Goal: Task Accomplishment & Management: Manage account settings

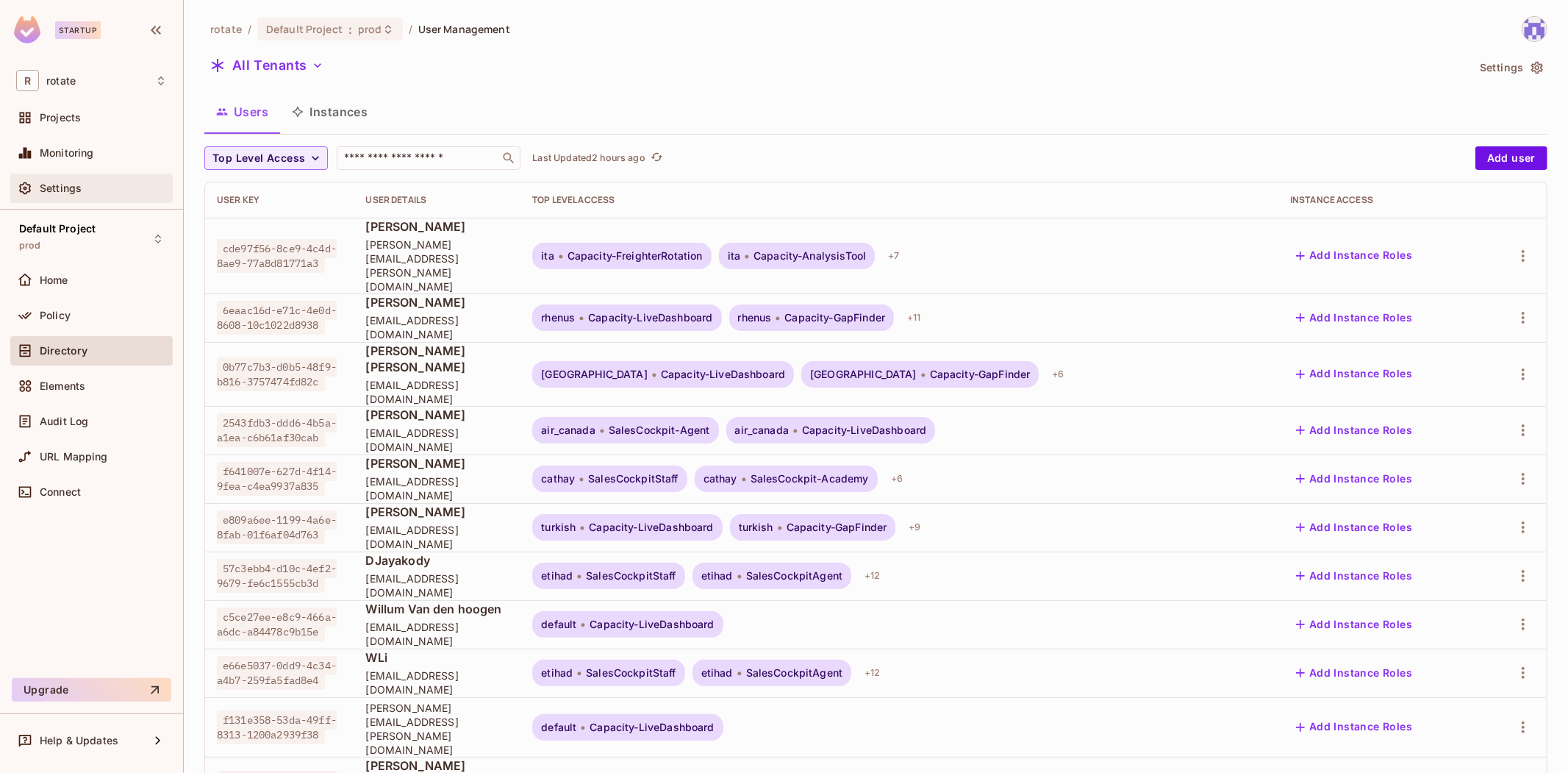
click at [131, 189] on div "Settings" at bounding box center [103, 188] width 127 height 12
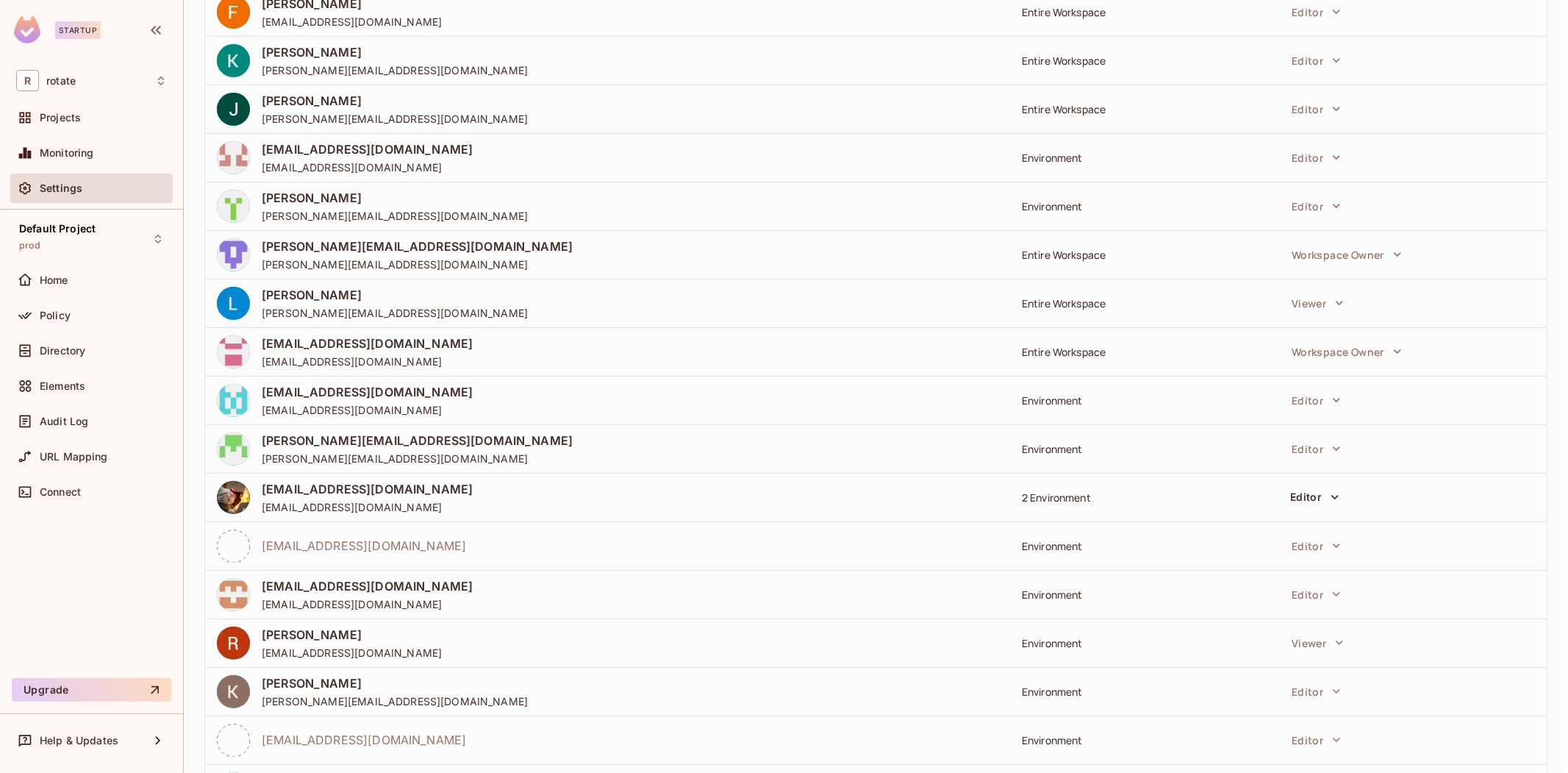
scroll to position [505, 0]
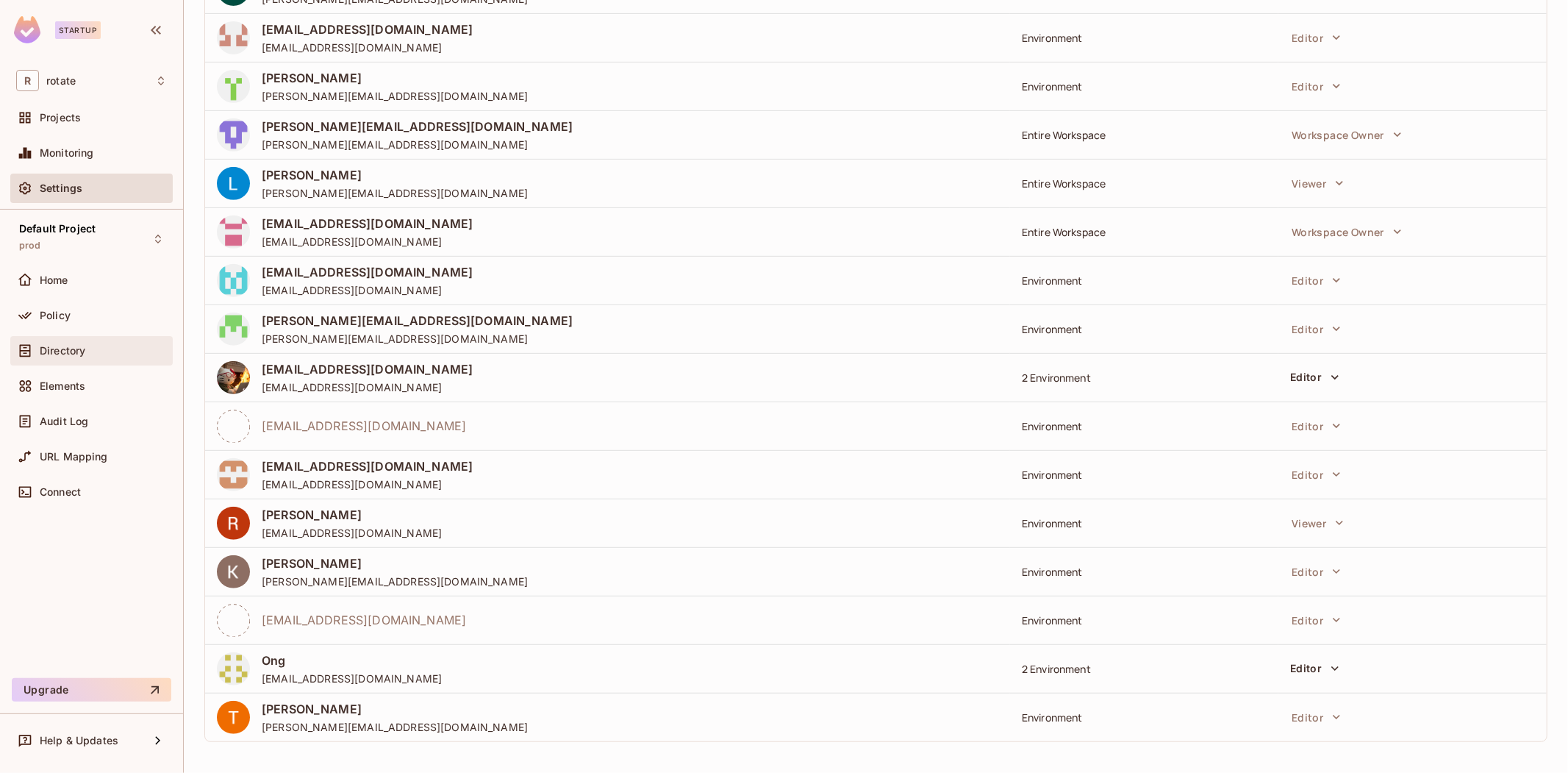
click at [106, 355] on div "Directory" at bounding box center [103, 350] width 127 height 12
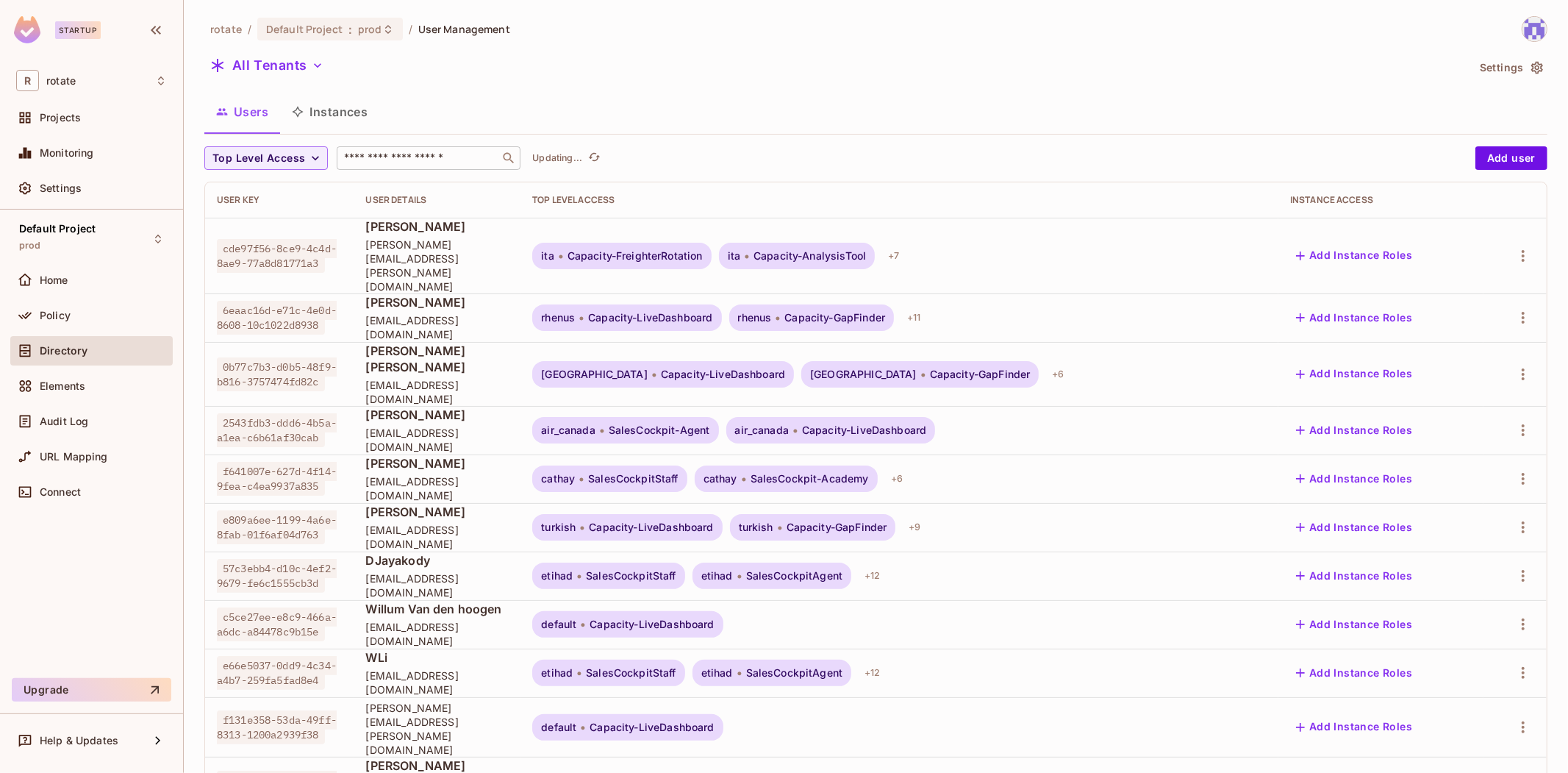
click at [402, 153] on input "text" at bounding box center [418, 158] width 154 height 15
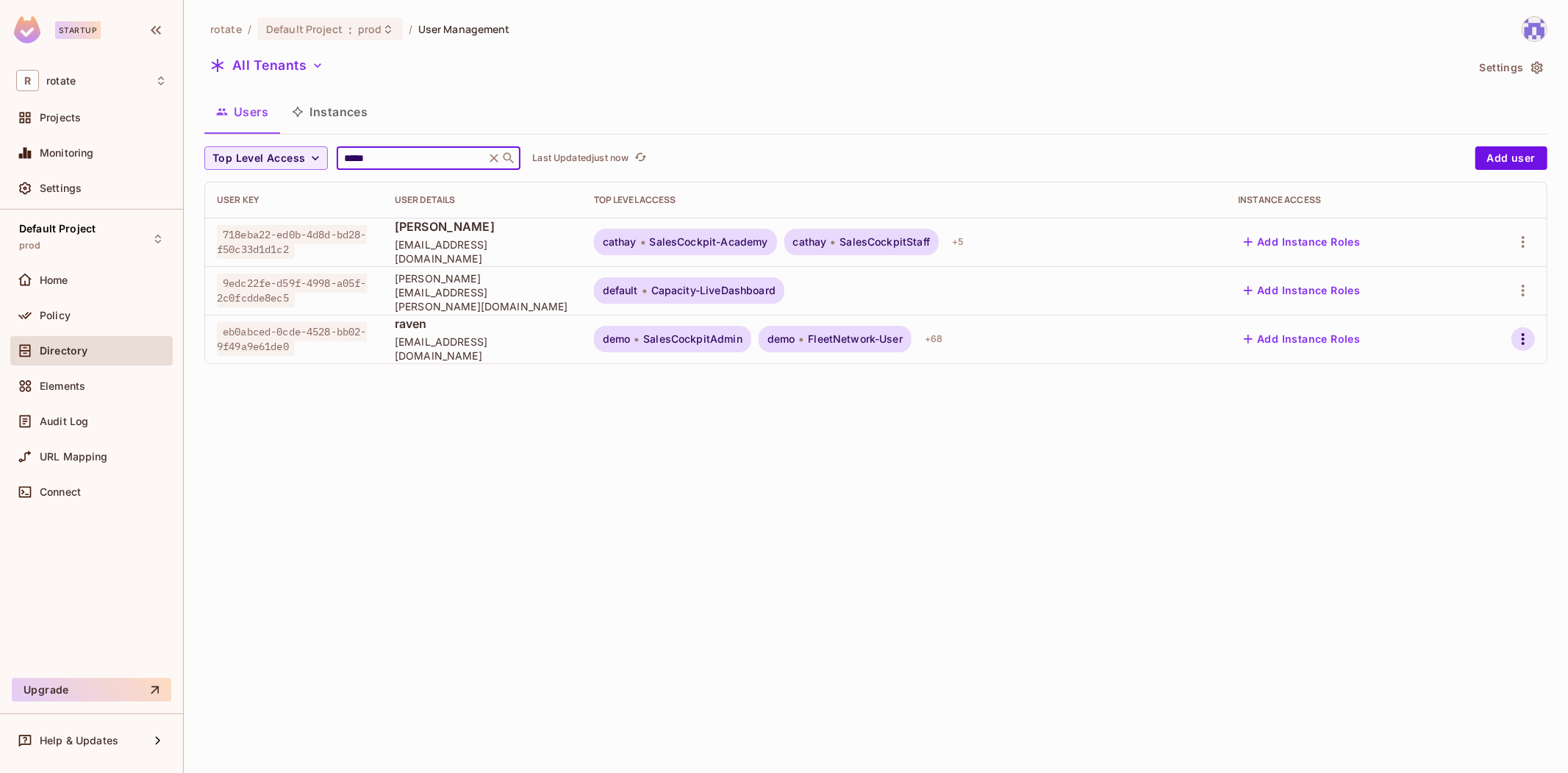
type input "*****"
click at [1521, 347] on button "button" at bounding box center [1524, 339] width 24 height 24
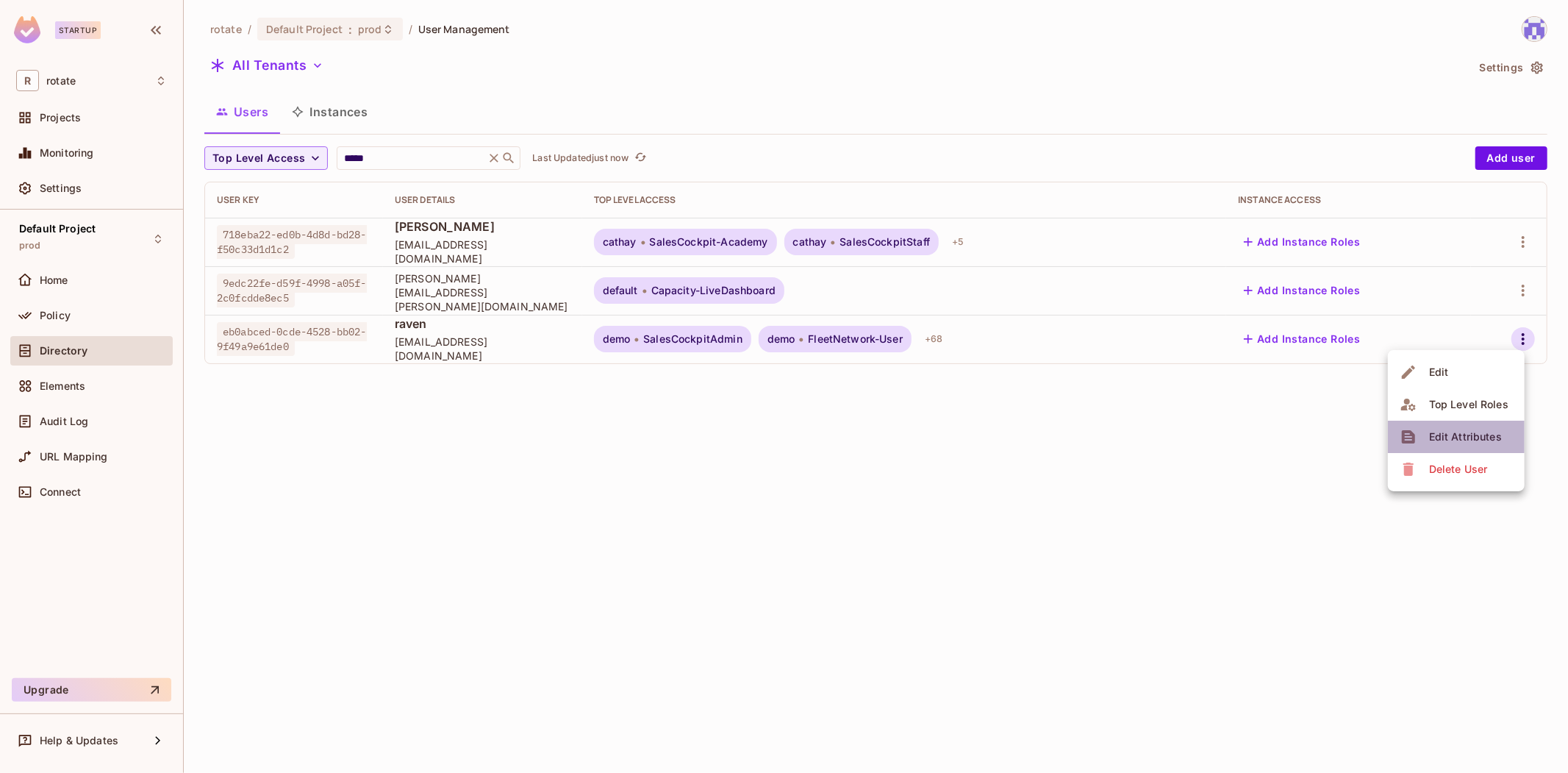
click at [1453, 436] on div "Edit Attributes" at bounding box center [1465, 437] width 73 height 15
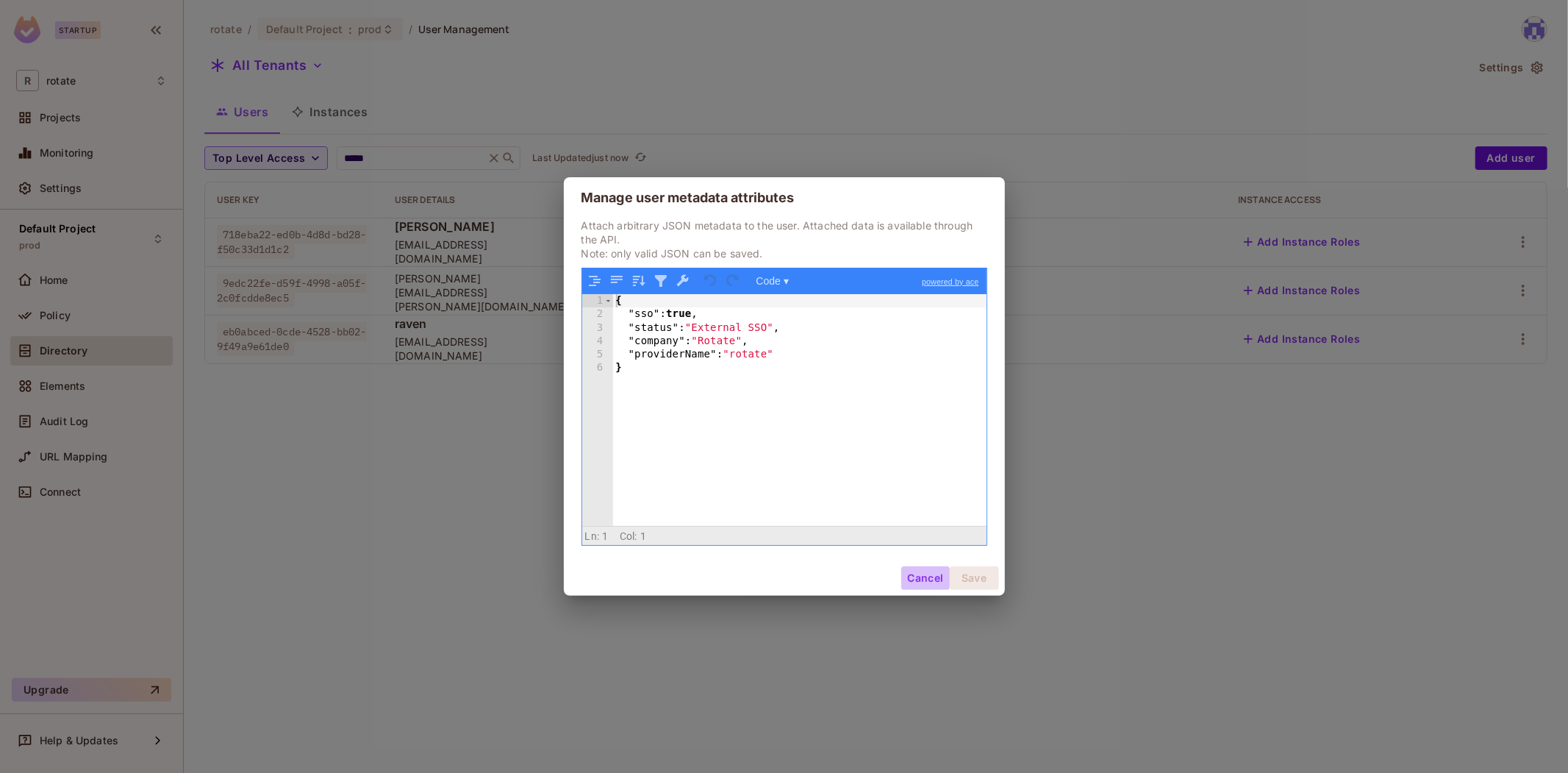
click at [915, 574] on button "Cancel" at bounding box center [926, 578] width 48 height 24
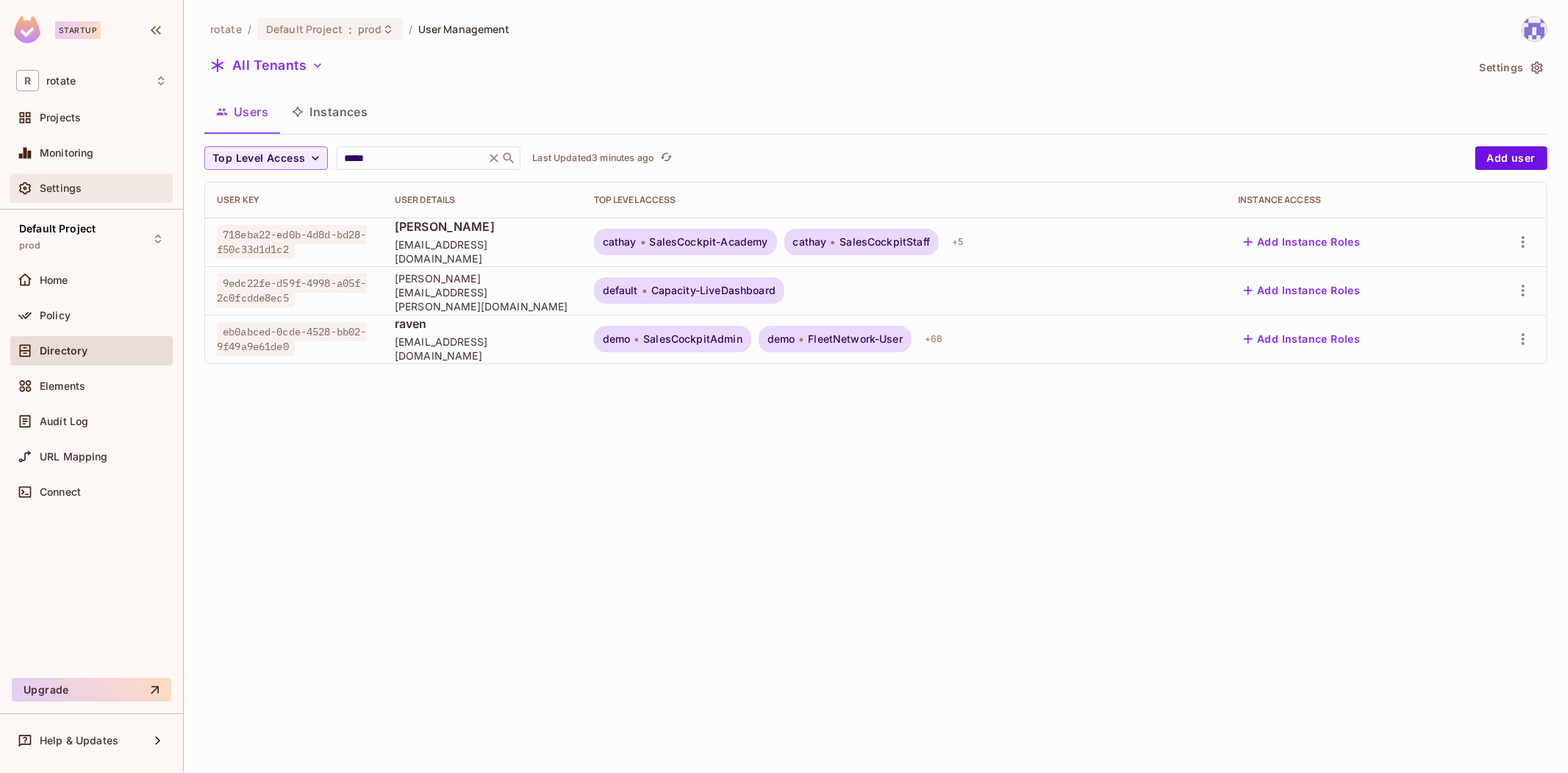
click at [102, 199] on div "Settings" at bounding box center [91, 188] width 163 height 29
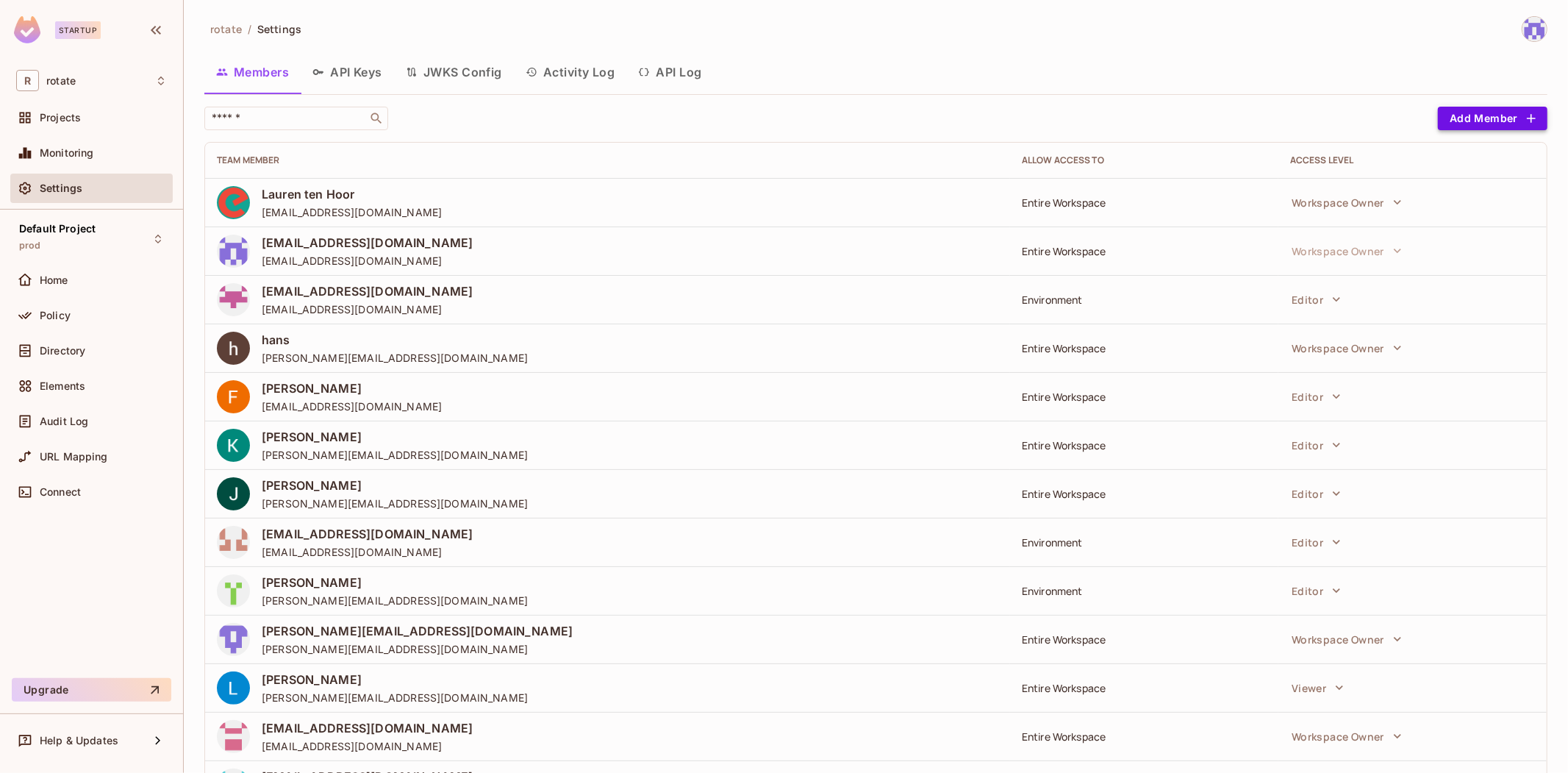
click at [1482, 125] on button "Add Member" at bounding box center [1493, 119] width 109 height 24
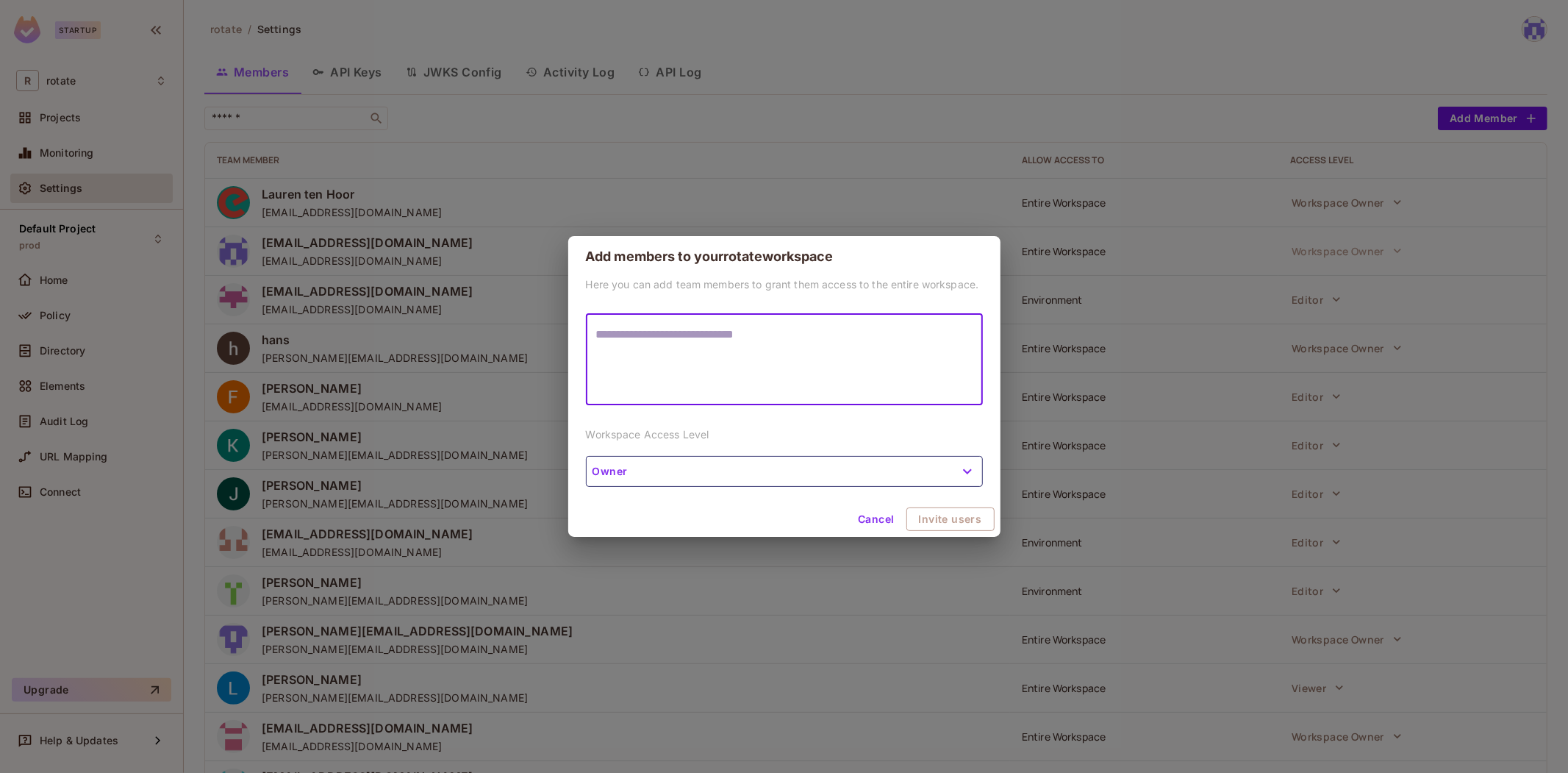
click at [742, 366] on textarea at bounding box center [785, 359] width 377 height 68
type textarea "**********"
click at [831, 472] on button "Owner" at bounding box center [785, 472] width 397 height 31
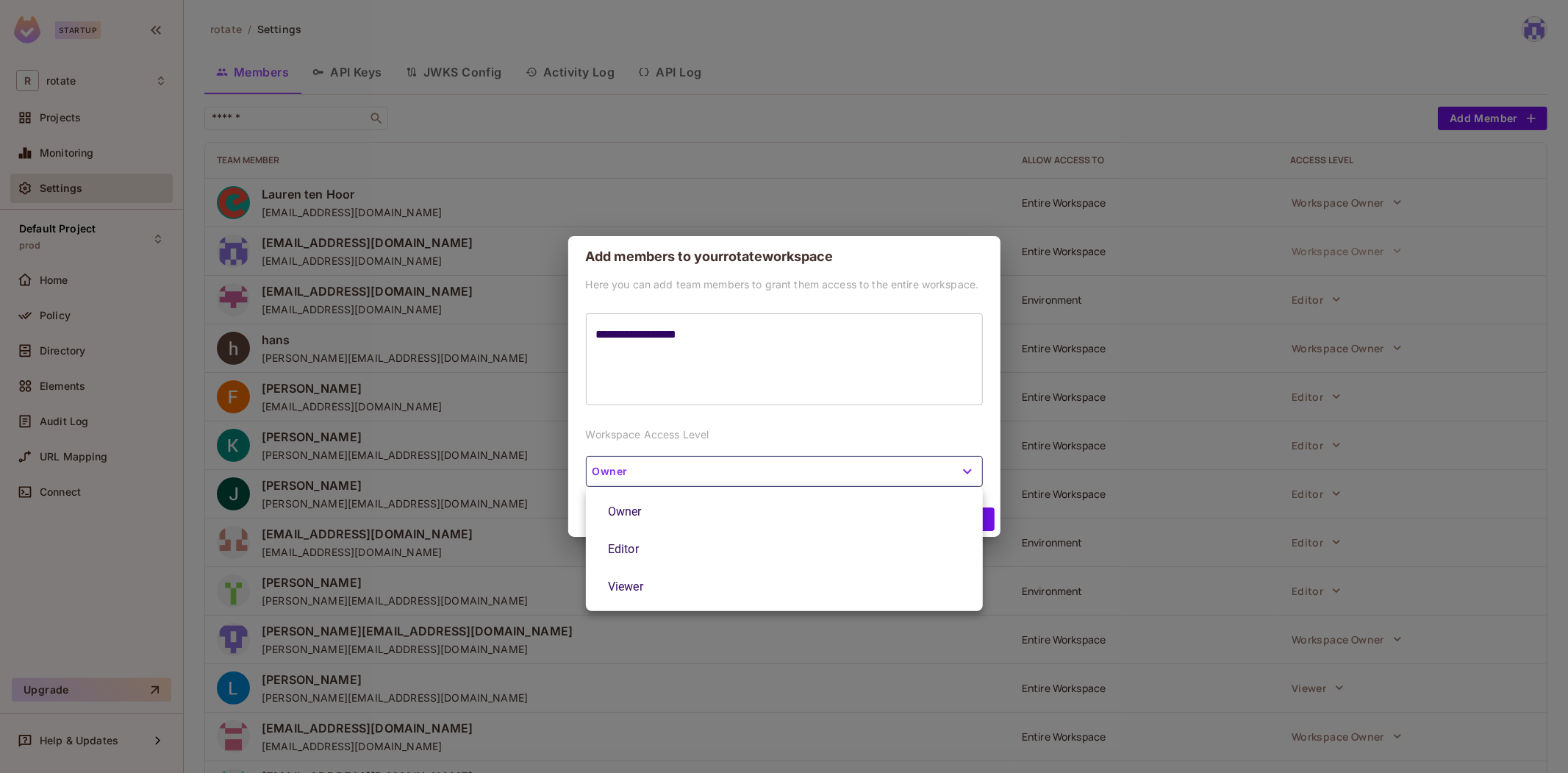
click at [728, 542] on li "Editor" at bounding box center [785, 549] width 397 height 38
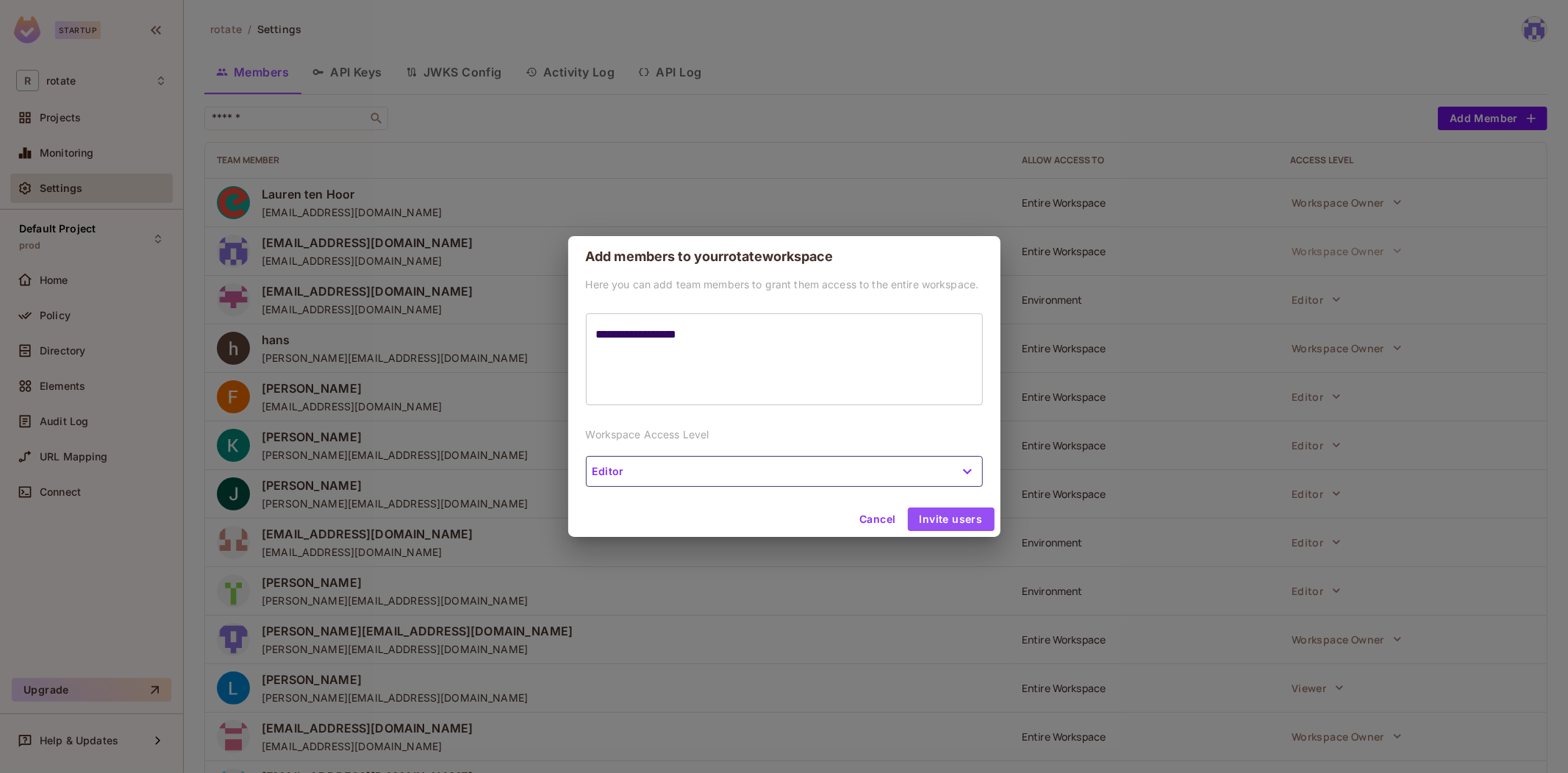
click at [953, 518] on button "Invite users" at bounding box center [951, 519] width 86 height 24
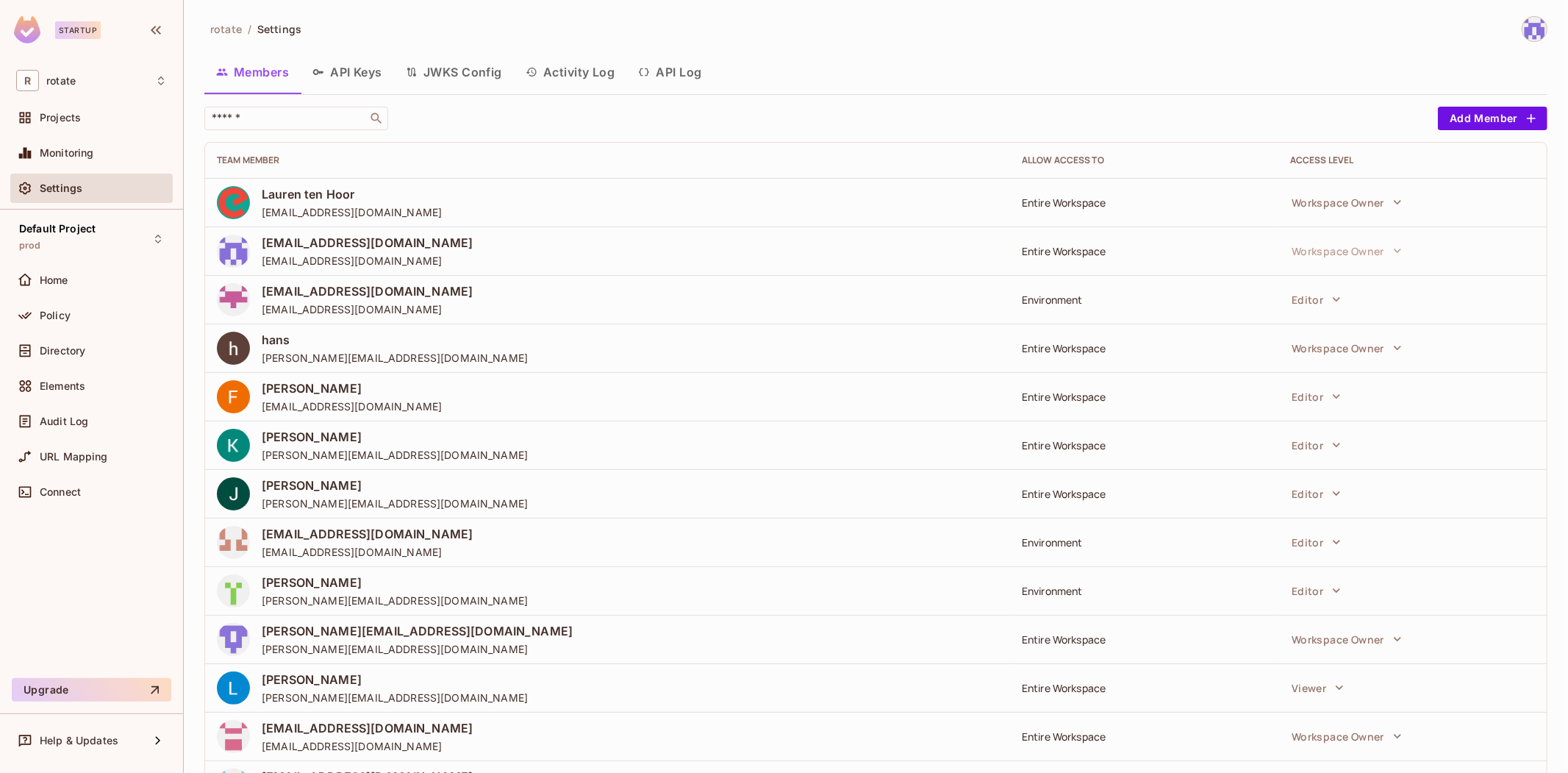
click at [1539, 28] on img at bounding box center [1535, 28] width 24 height 24
click at [1214, 35] on div at bounding box center [784, 386] width 1568 height 773
click at [1535, 26] on img at bounding box center [1535, 28] width 24 height 24
click at [1448, 146] on span "Log out" at bounding box center [1452, 145] width 36 height 14
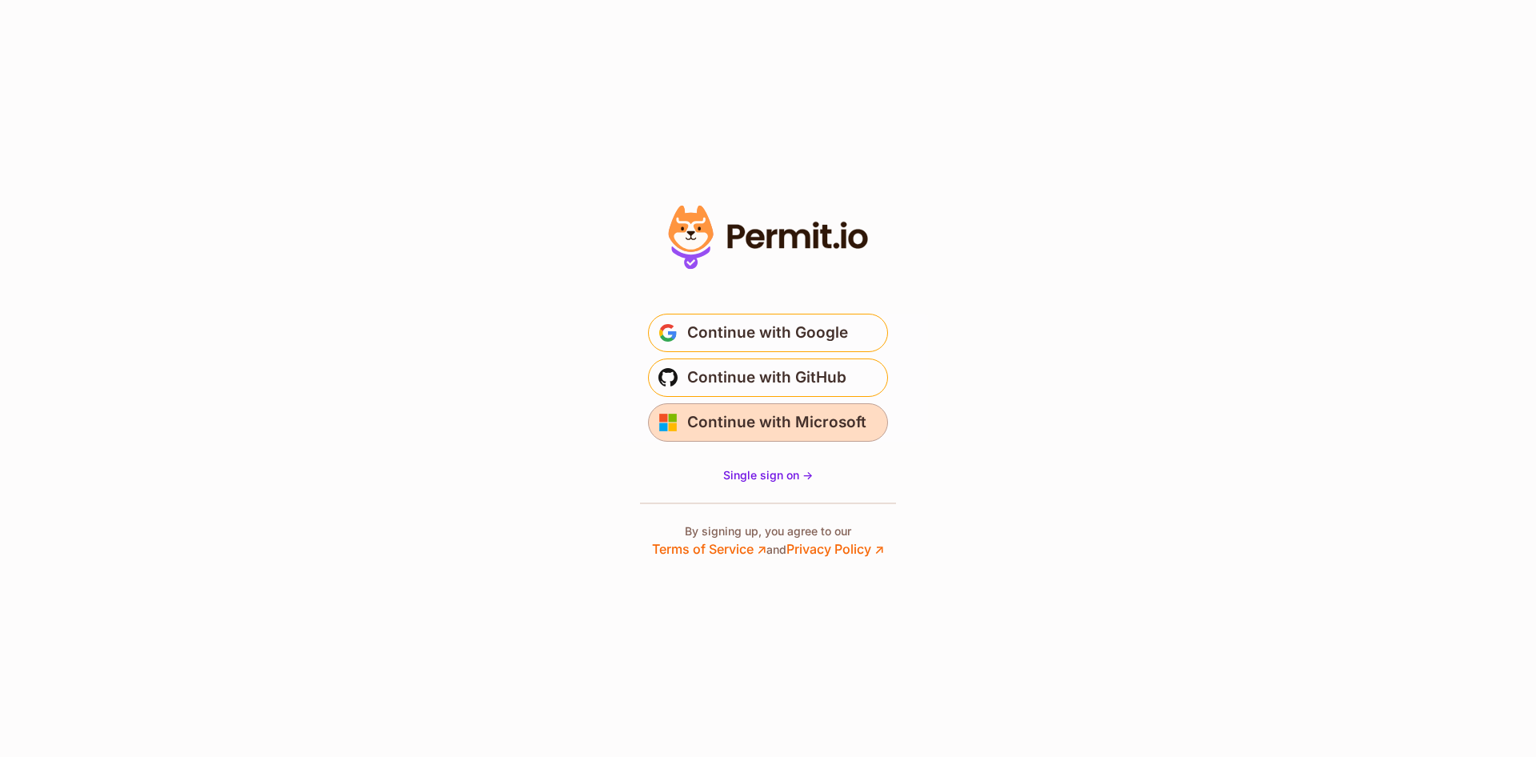
click at [812, 418] on span "Continue with Microsoft" at bounding box center [776, 423] width 179 height 26
click at [791, 508] on div at bounding box center [768, 378] width 320 height 359
click at [797, 470] on span "Single sign on ->" at bounding box center [768, 475] width 90 height 14
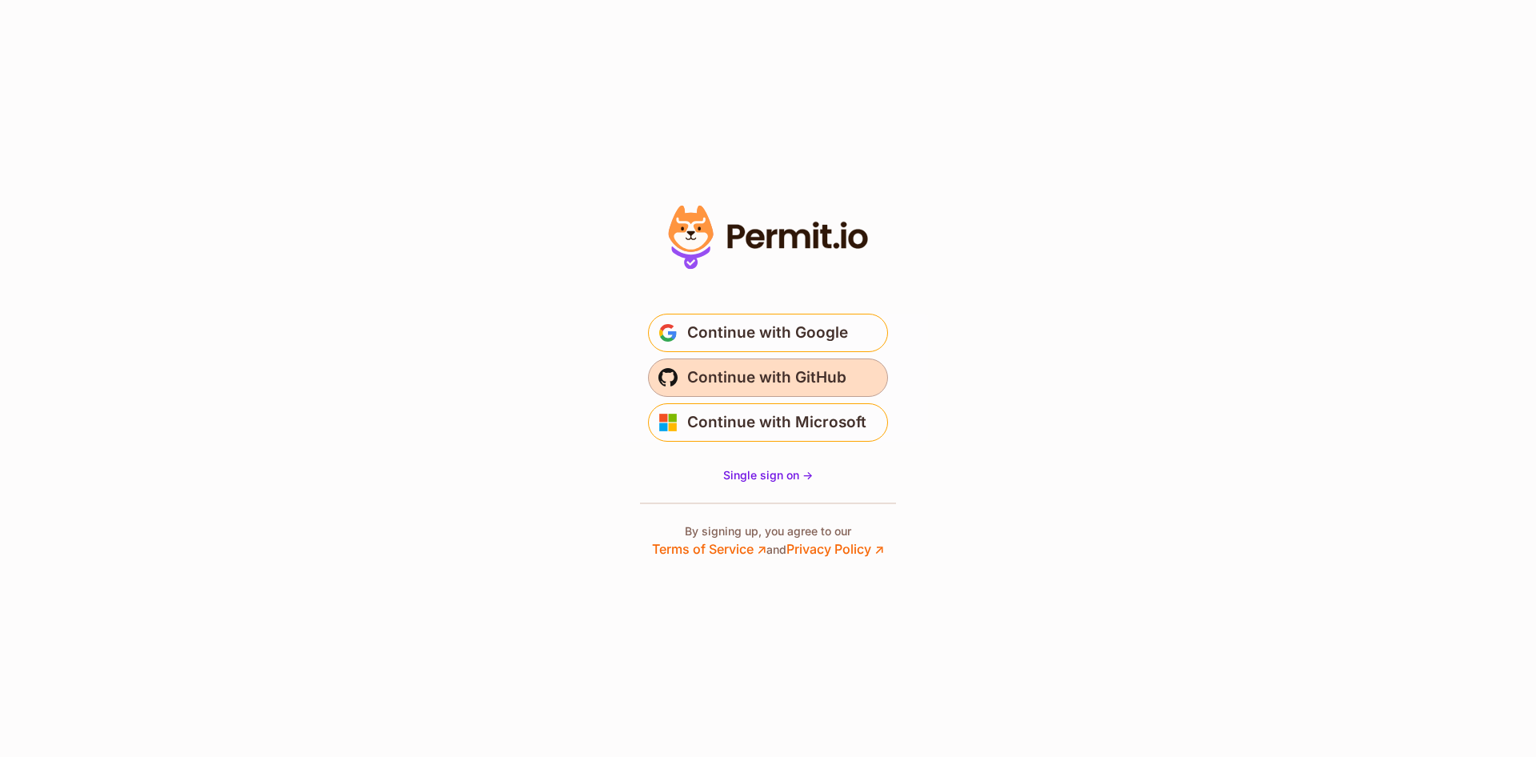
click at [802, 371] on span "Continue with GitHub" at bounding box center [766, 378] width 159 height 26
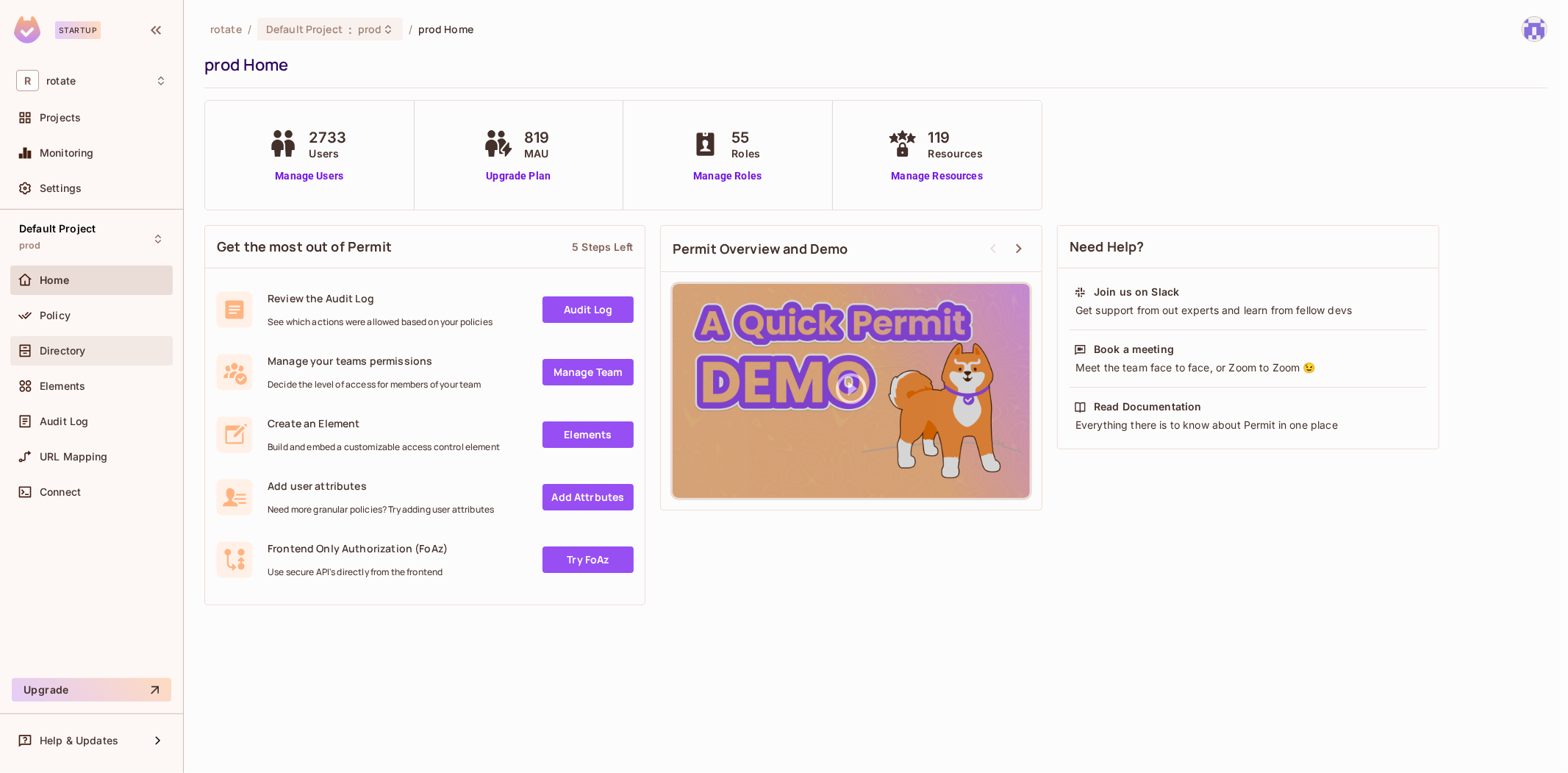
click at [90, 345] on div "Directory" at bounding box center [103, 350] width 127 height 12
